Goal: Information Seeking & Learning: Check status

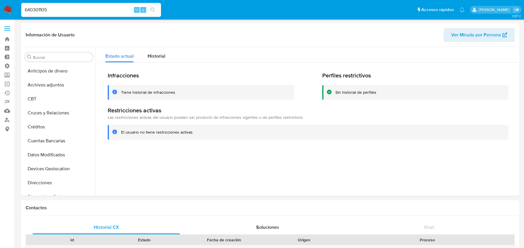
select select "10"
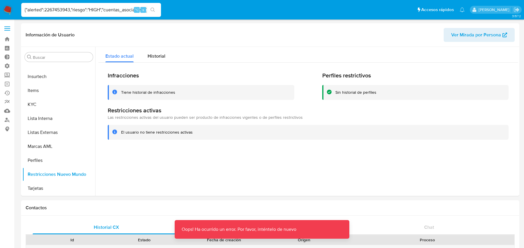
click at [66, 10] on input "{"alerted":2267453943,"riesgo":"HIGH","cuentas_asociadas":[{"cus_cust_id":22674…" at bounding box center [91, 10] width 140 height 8
paste input "2267453943"
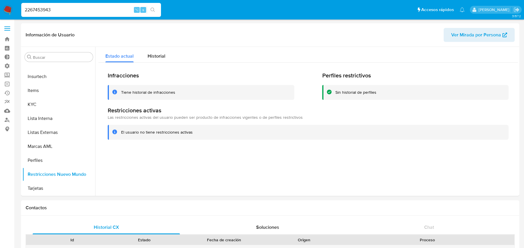
type input "2267453943"
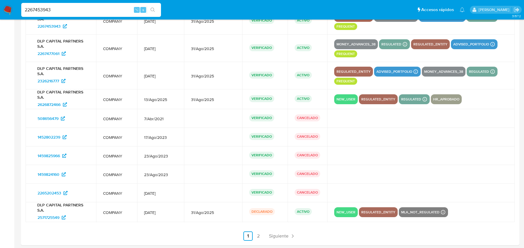
scroll to position [656, 0]
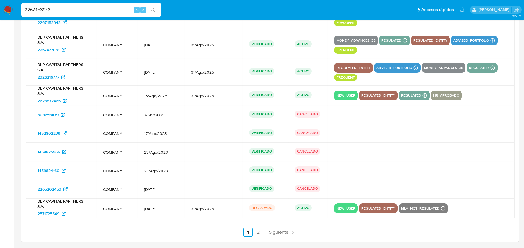
select select "10"
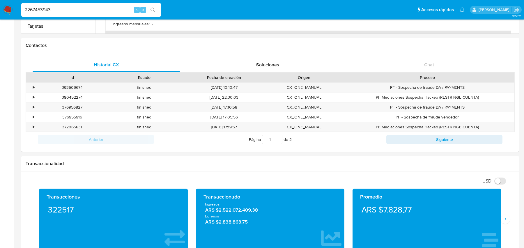
scroll to position [0, 0]
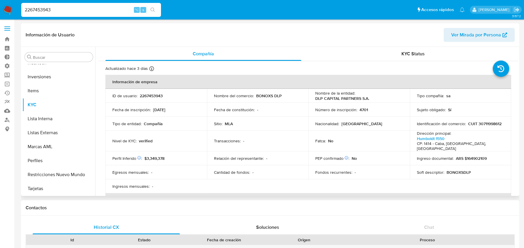
click at [475, 31] on span "Ver Mirada por Persona" at bounding box center [476, 35] width 50 height 14
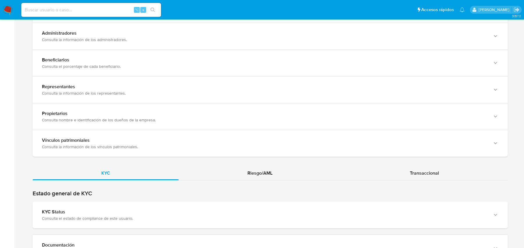
scroll to position [459, 0]
click at [234, 169] on div "Riesgo/AML" at bounding box center [260, 173] width 163 height 14
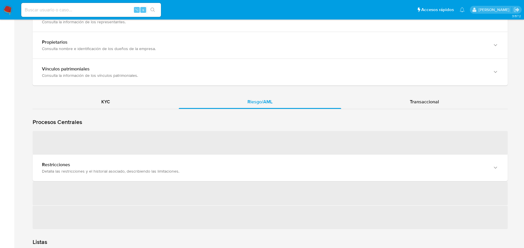
scroll to position [538, 0]
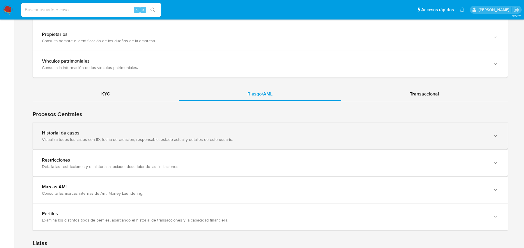
click at [126, 142] on div "Historial de casos Visualiza todos los casos con ID, fecha de creación, respons…" at bounding box center [270, 136] width 475 height 27
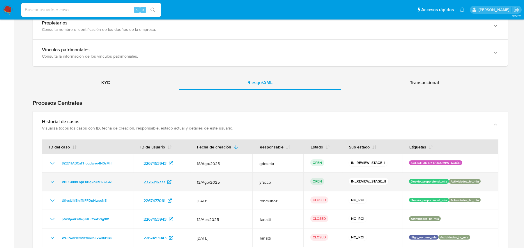
scroll to position [557, 0]
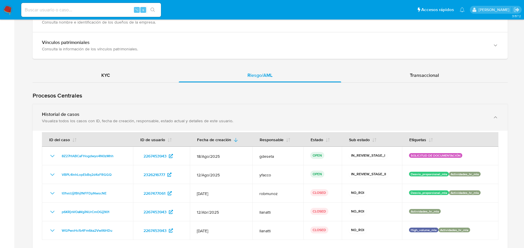
click at [151, 112] on div "Historial de casos" at bounding box center [264, 115] width 445 height 6
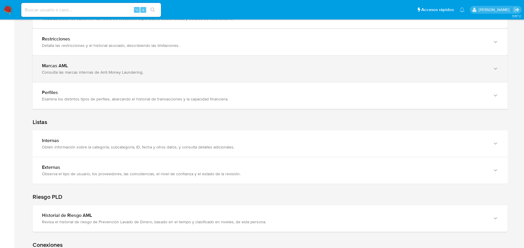
scroll to position [702, 0]
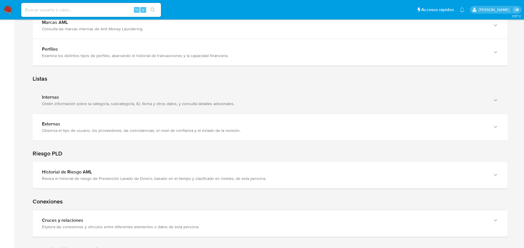
click at [161, 94] on div "Internas" at bounding box center [264, 97] width 445 height 6
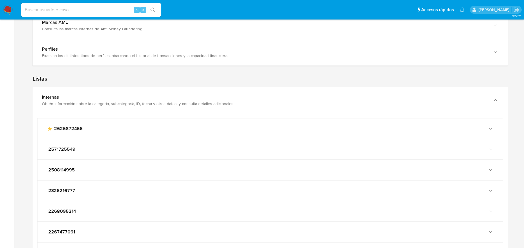
scroll to position [972, 0]
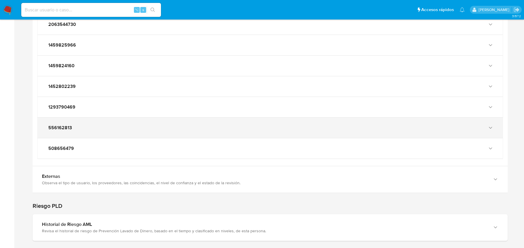
click at [95, 118] on div "556162813" at bounding box center [270, 128] width 465 height 20
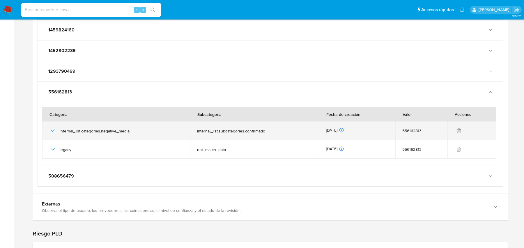
scroll to position [1009, 0]
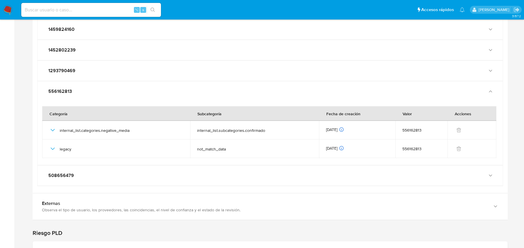
click at [96, 6] on input at bounding box center [91, 10] width 140 height 8
paste input "1190944577"
type input "1190944577"
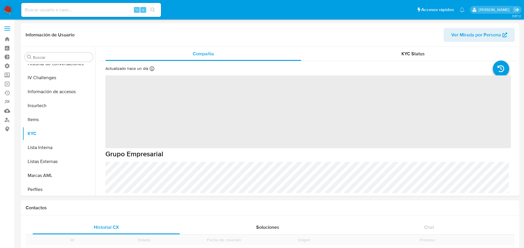
scroll to position [246, 0]
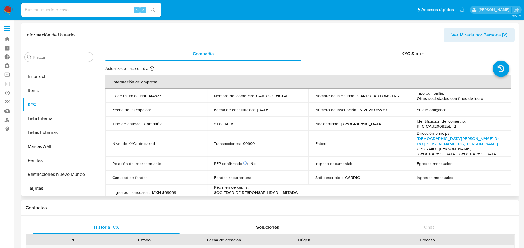
select select "10"
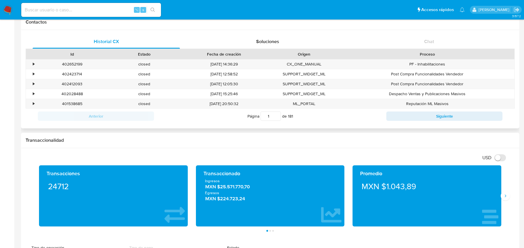
scroll to position [0, 0]
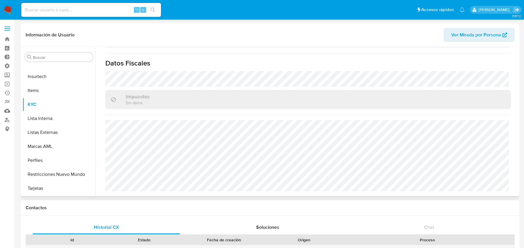
click at [471, 36] on span "Ver Mirada por Persona" at bounding box center [476, 35] width 50 height 14
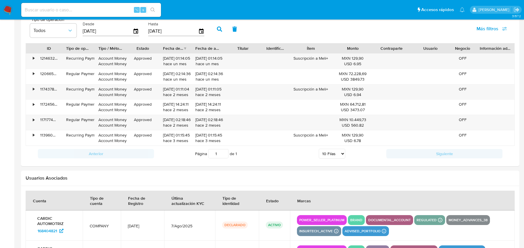
scroll to position [645, 0]
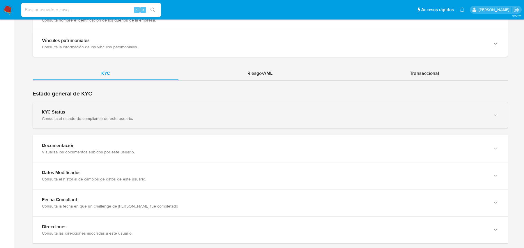
scroll to position [564, 0]
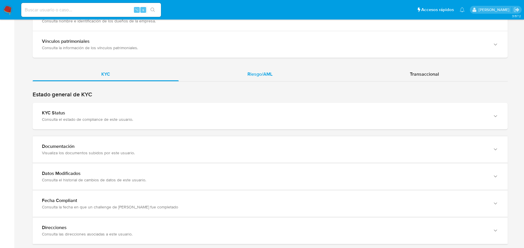
click at [244, 76] on div "Riesgo/AML" at bounding box center [260, 74] width 163 height 14
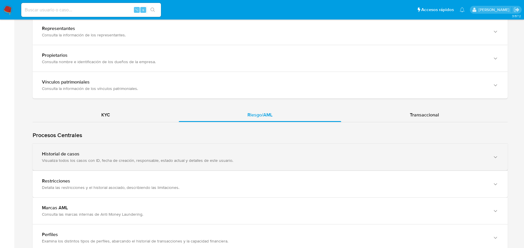
click at [159, 145] on div "Historial de casos Visualiza todos los casos con ID, fecha de creación, respons…" at bounding box center [270, 157] width 475 height 27
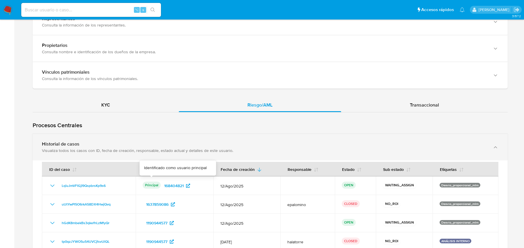
scroll to position [620, 0]
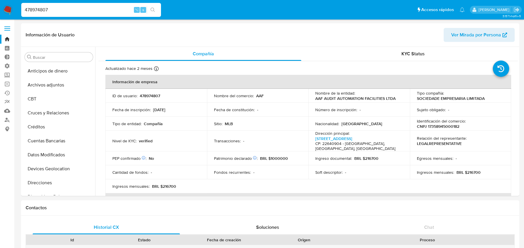
select select "10"
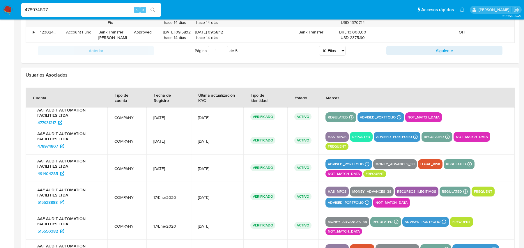
scroll to position [861, 0]
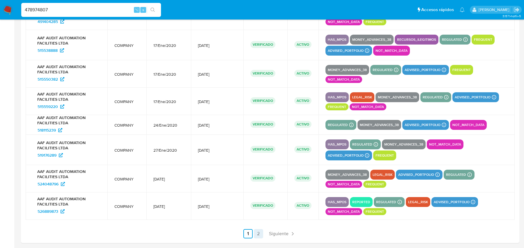
click at [260, 229] on link "2" at bounding box center [258, 233] width 9 height 9
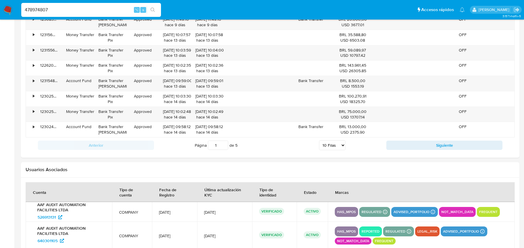
scroll to position [570, 0]
